Goal: Task Accomplishment & Management: Manage account settings

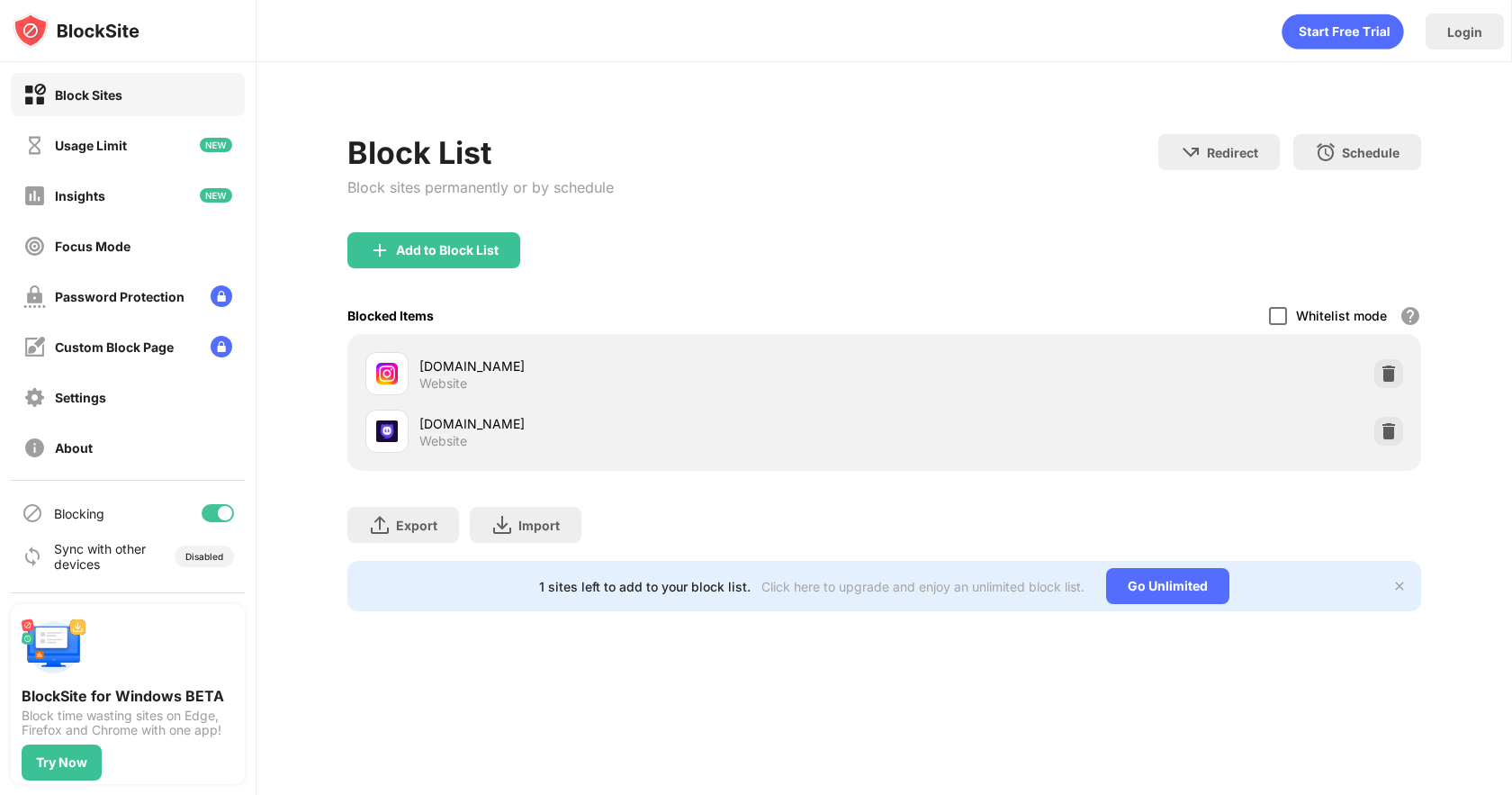
click at [1271, 310] on div at bounding box center [1278, 317] width 18 height 18
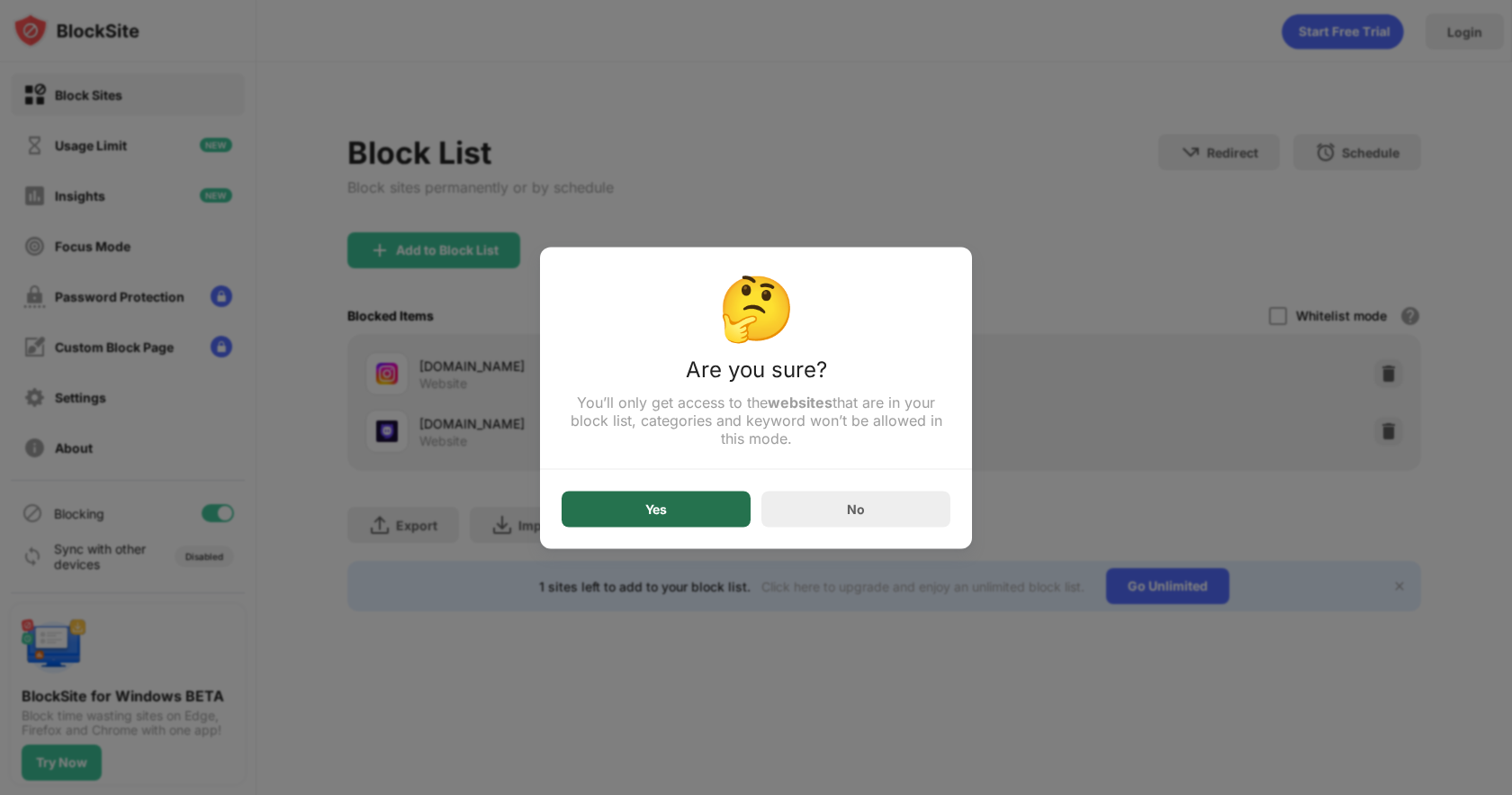
click at [685, 510] on div "Yes" at bounding box center [657, 508] width 189 height 36
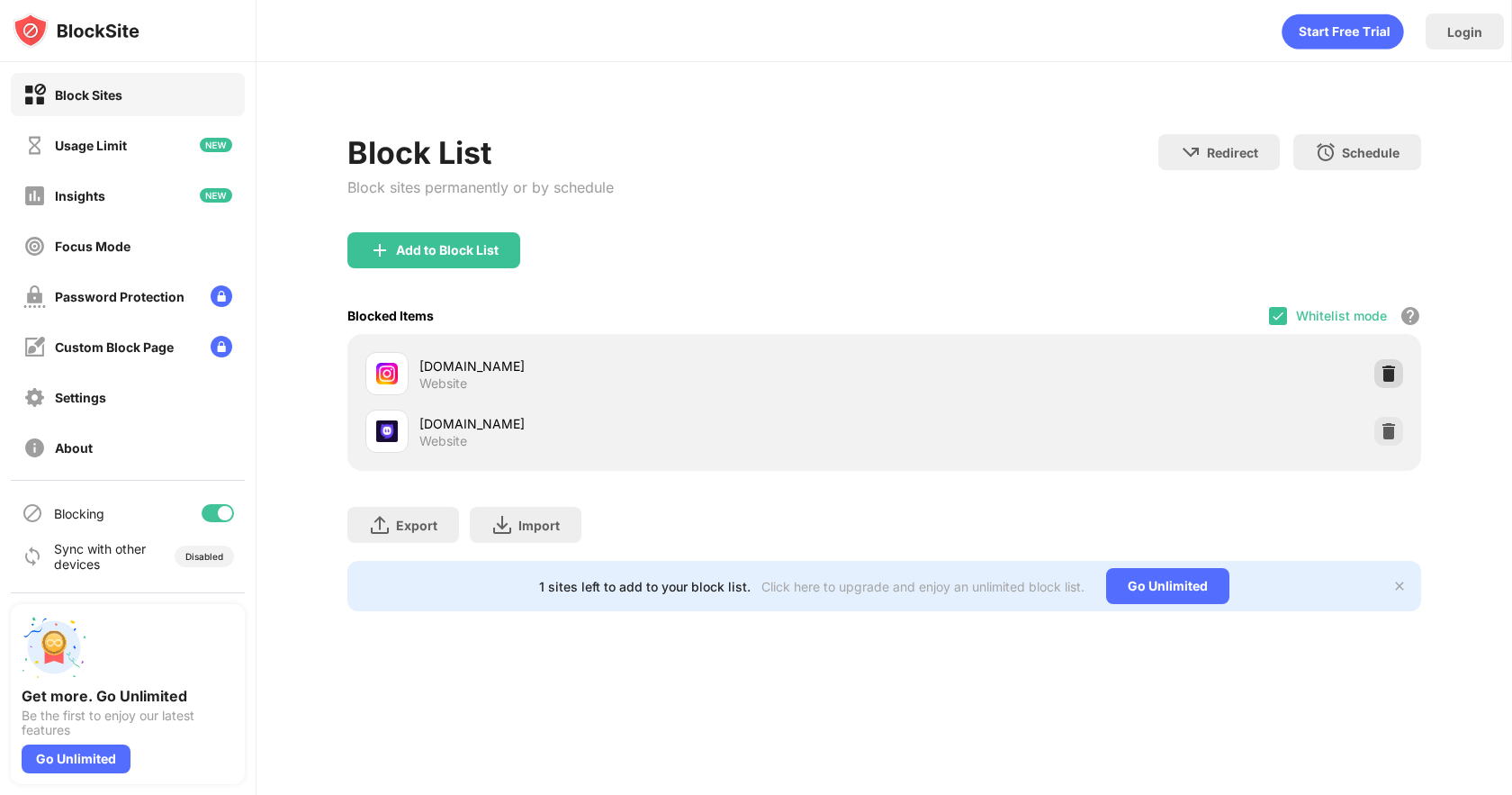
click at [1381, 372] on img at bounding box center [1389, 374] width 18 height 18
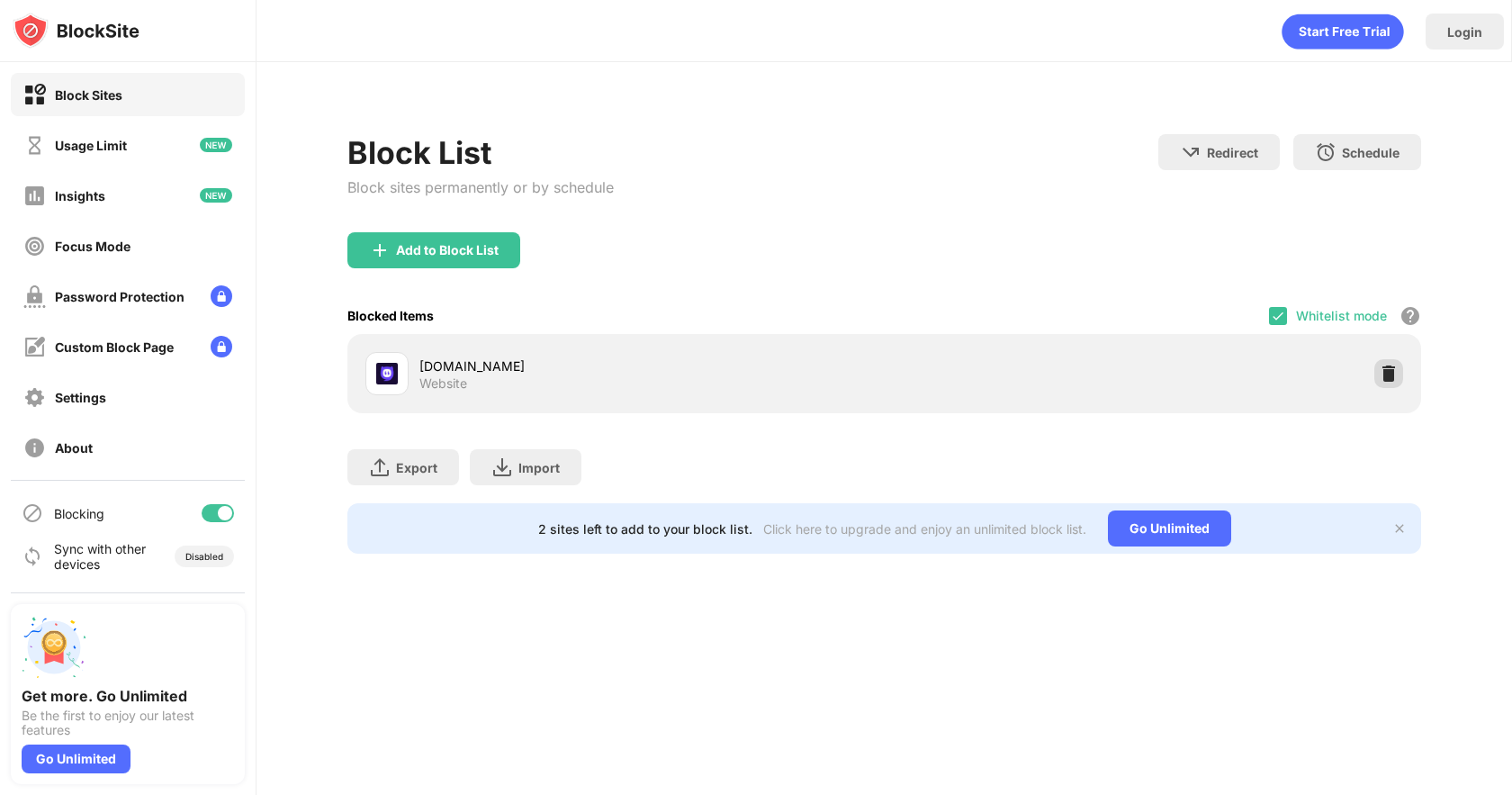
click at [1380, 378] on img at bounding box center [1389, 374] width 18 height 18
